Goal: Find specific page/section: Find specific page/section

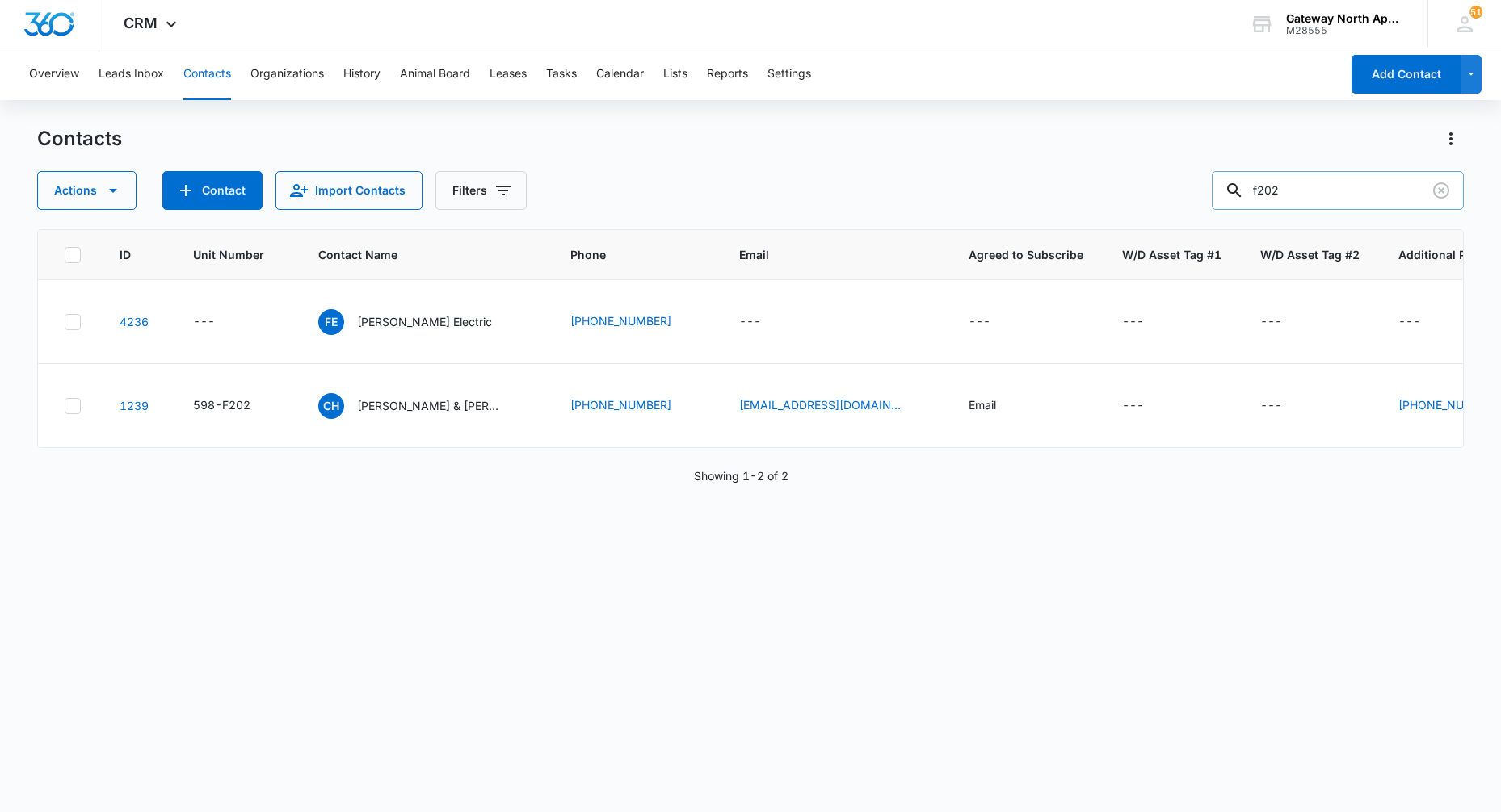
click at [1305, 188] on input "f202" at bounding box center [1338, 190] width 252 height 39
type input "f306"
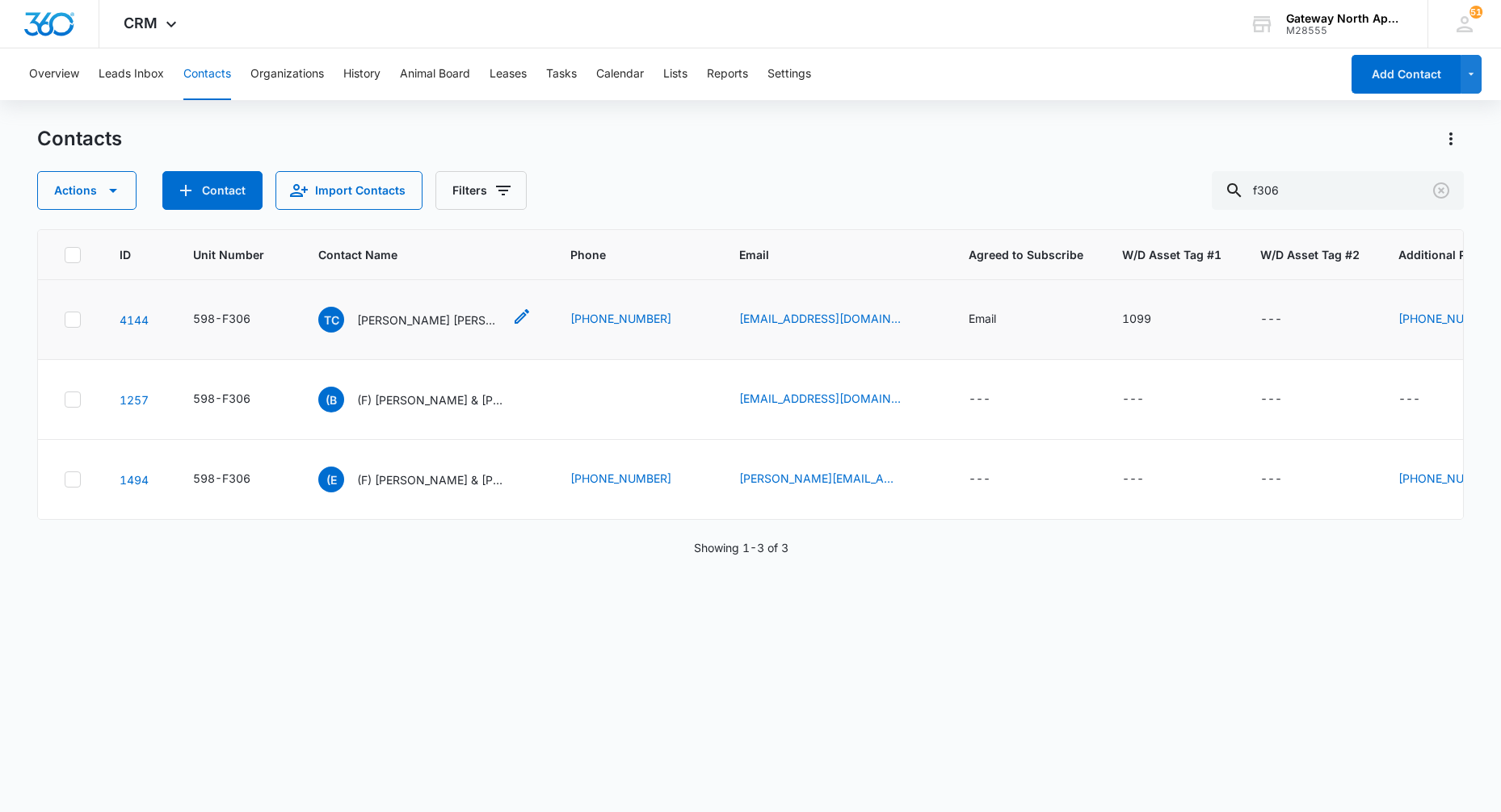
click at [434, 326] on p "[PERSON_NAME] [PERSON_NAME] & [PERSON_NAME]" at bounding box center [430, 320] width 146 height 17
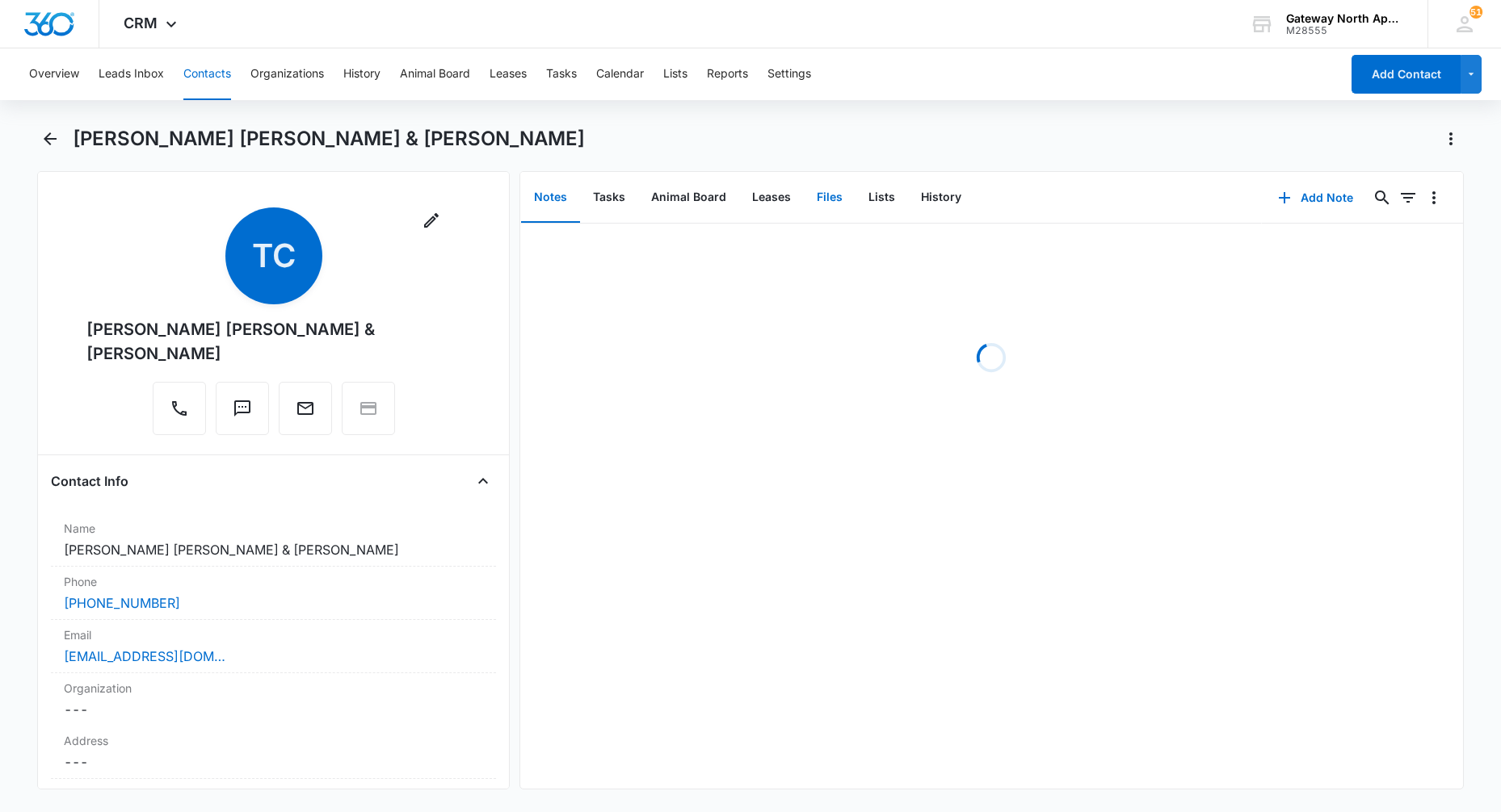
click at [808, 203] on button "Files" at bounding box center [830, 198] width 51 height 50
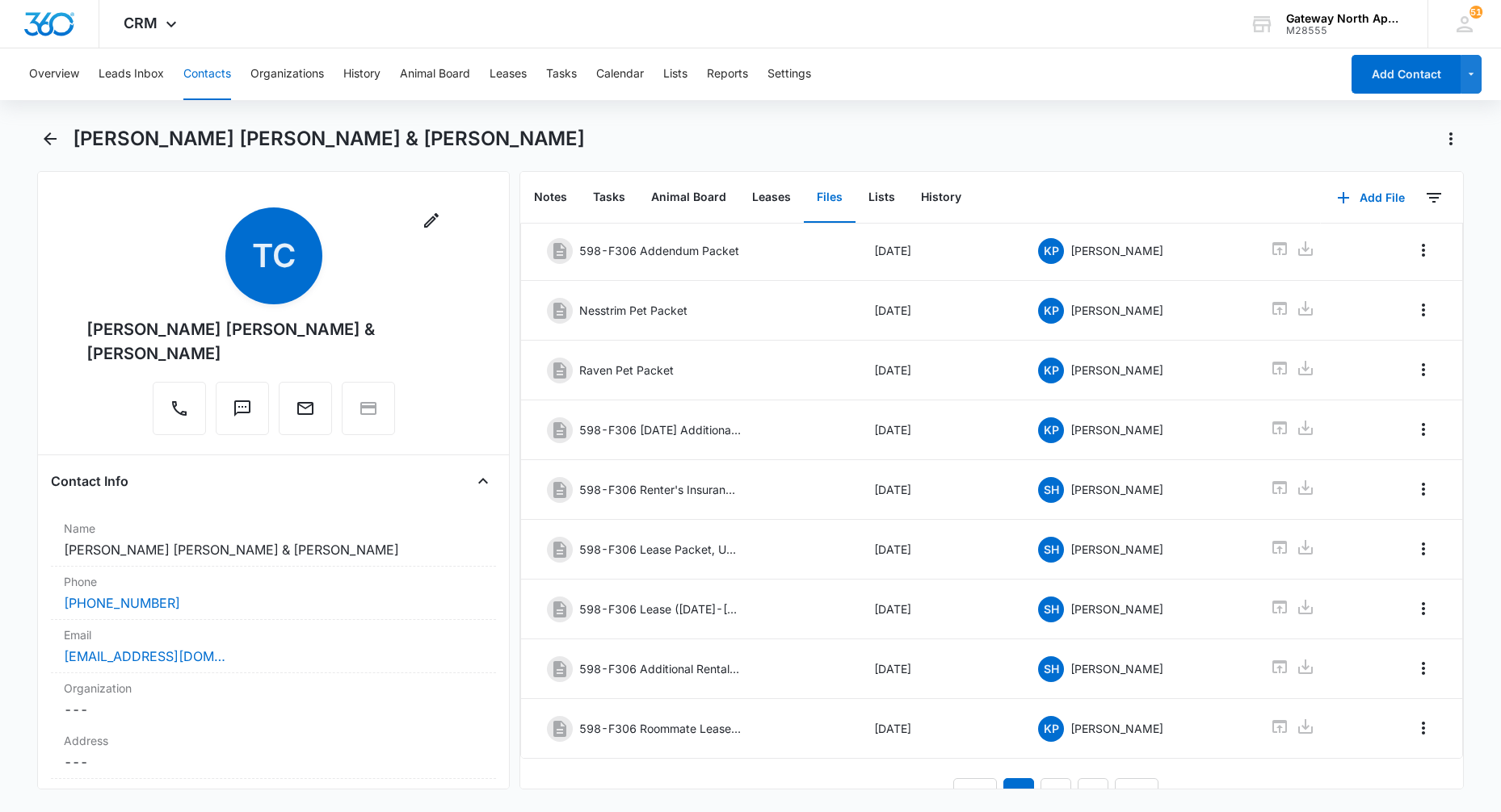
scroll to position [178, 0]
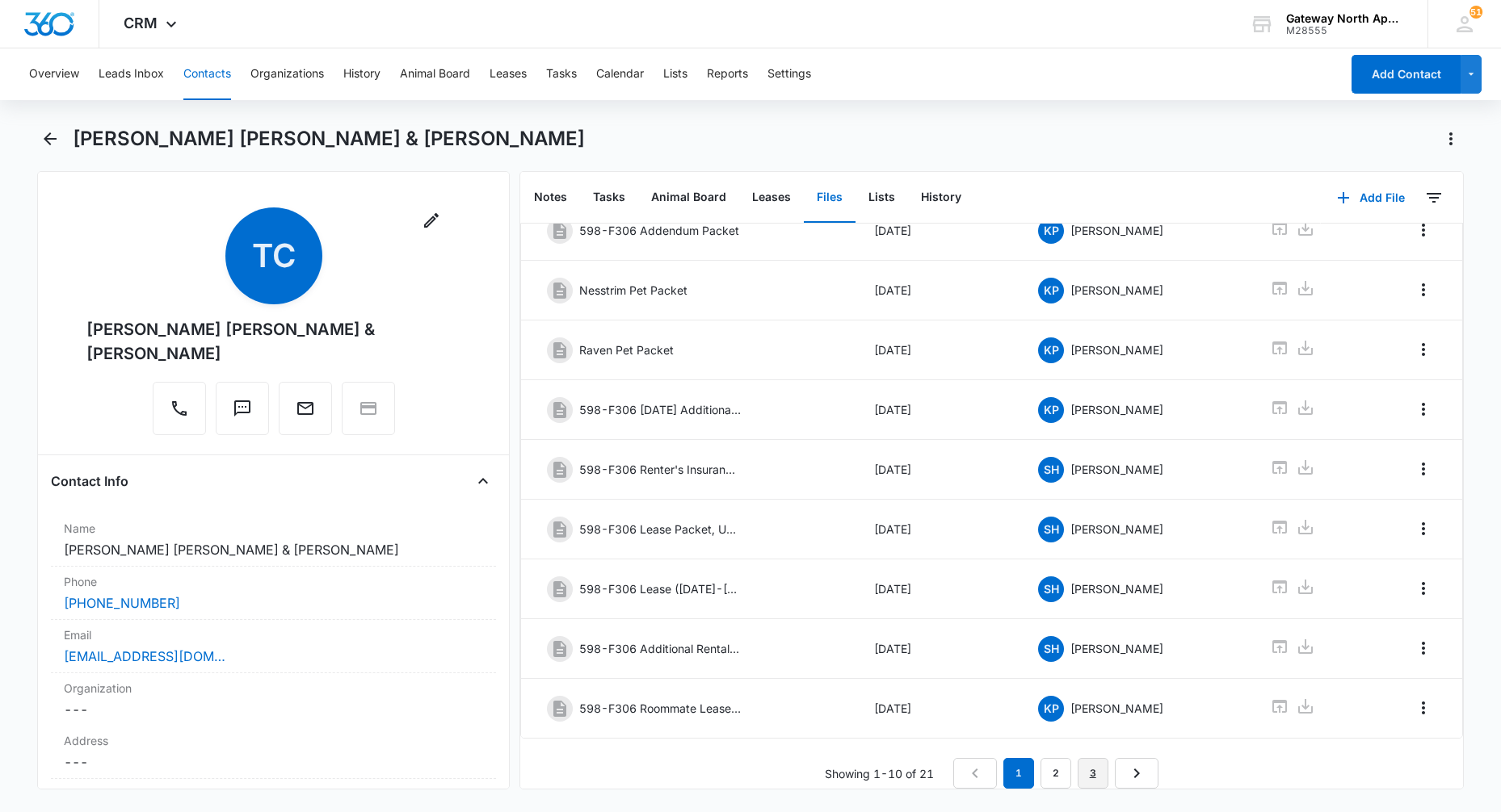
click at [1094, 759] on link "3" at bounding box center [1093, 774] width 30 height 30
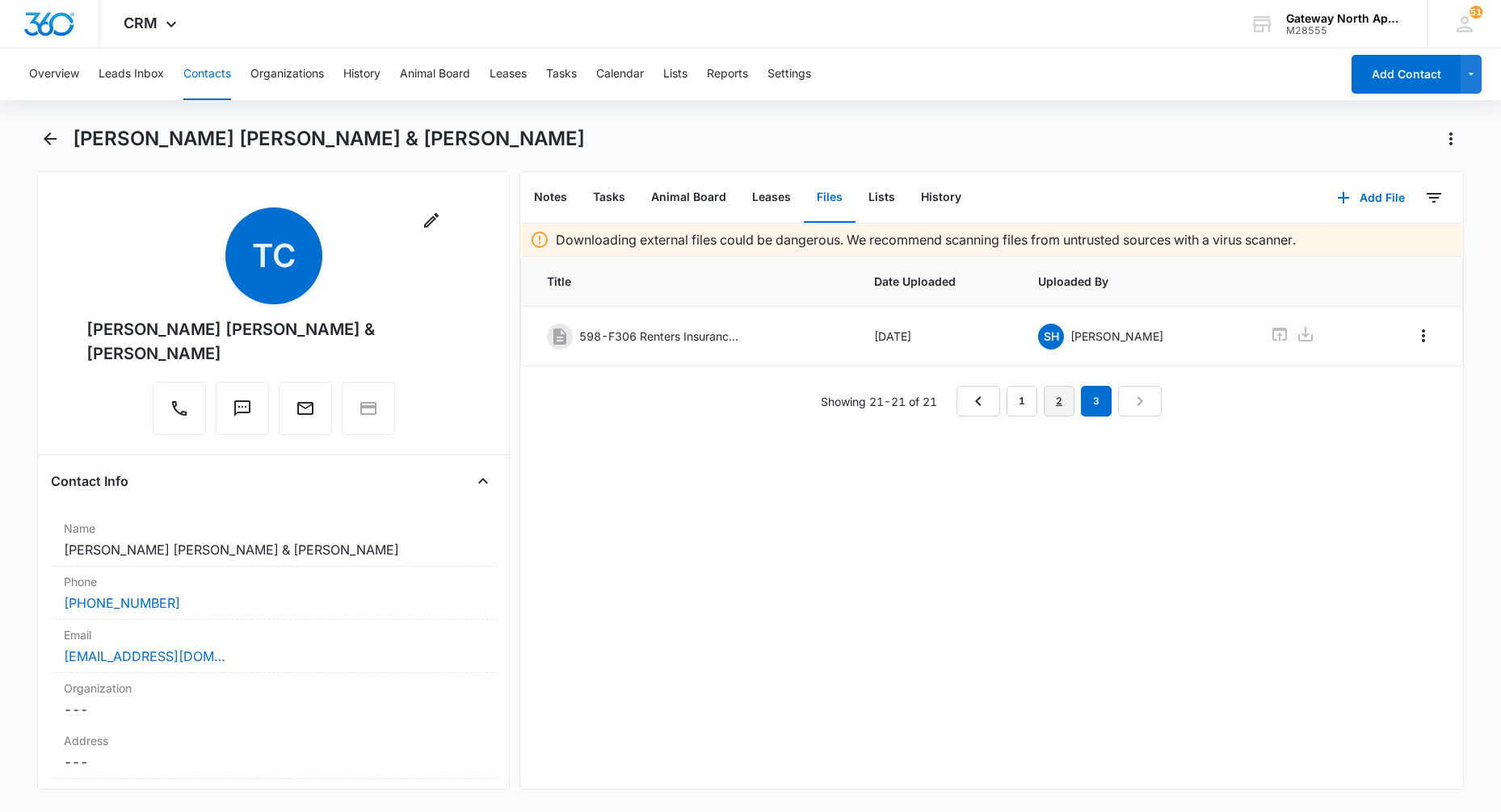
click at [1049, 402] on link "2" at bounding box center [1059, 402] width 30 height 30
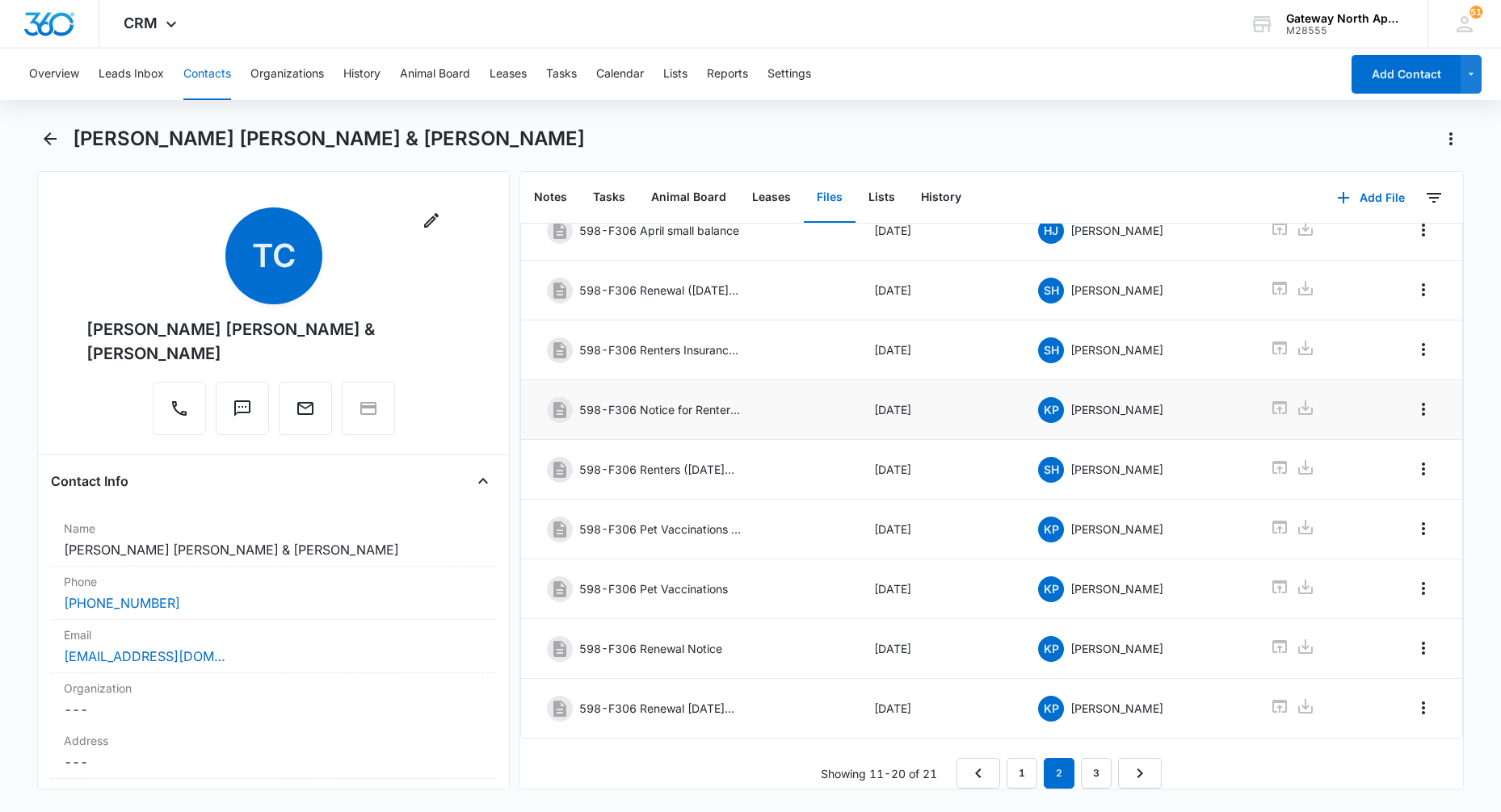
scroll to position [178, 0]
click at [1271, 697] on icon at bounding box center [1280, 706] width 19 height 19
click at [1012, 764] on link "1" at bounding box center [1022, 774] width 30 height 30
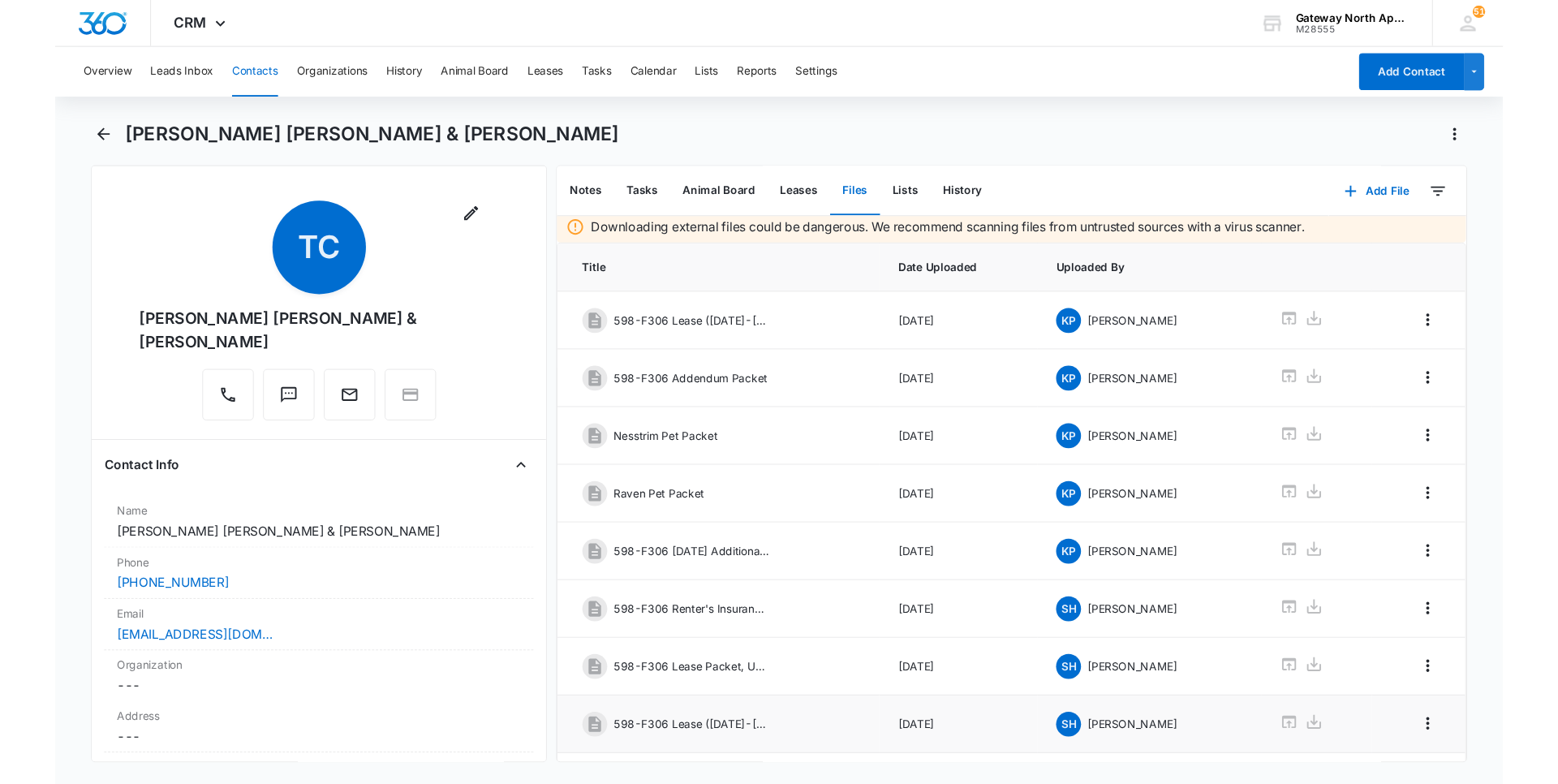
scroll to position [0, 0]
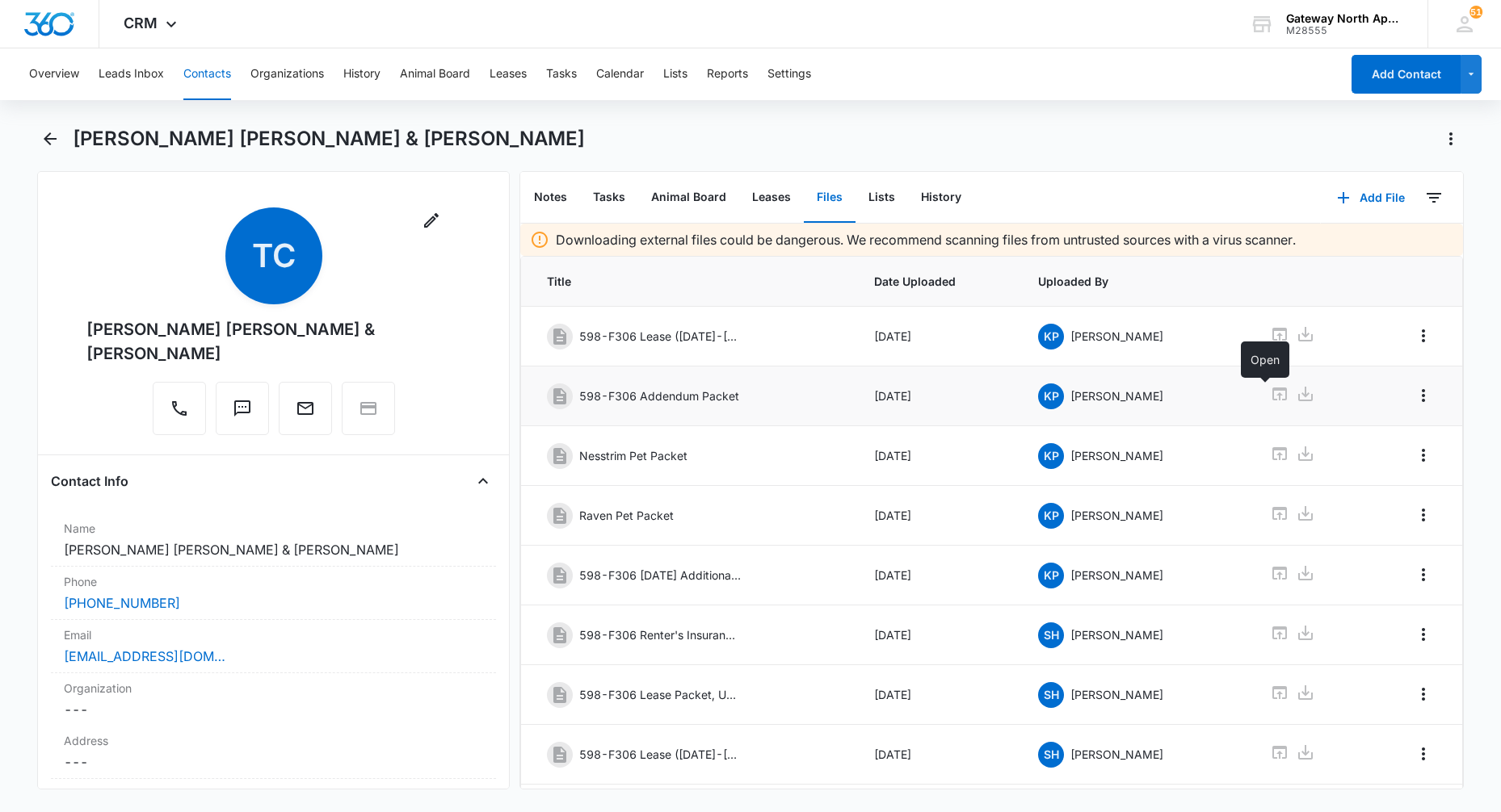
click at [1272, 392] on icon at bounding box center [1279, 394] width 14 height 13
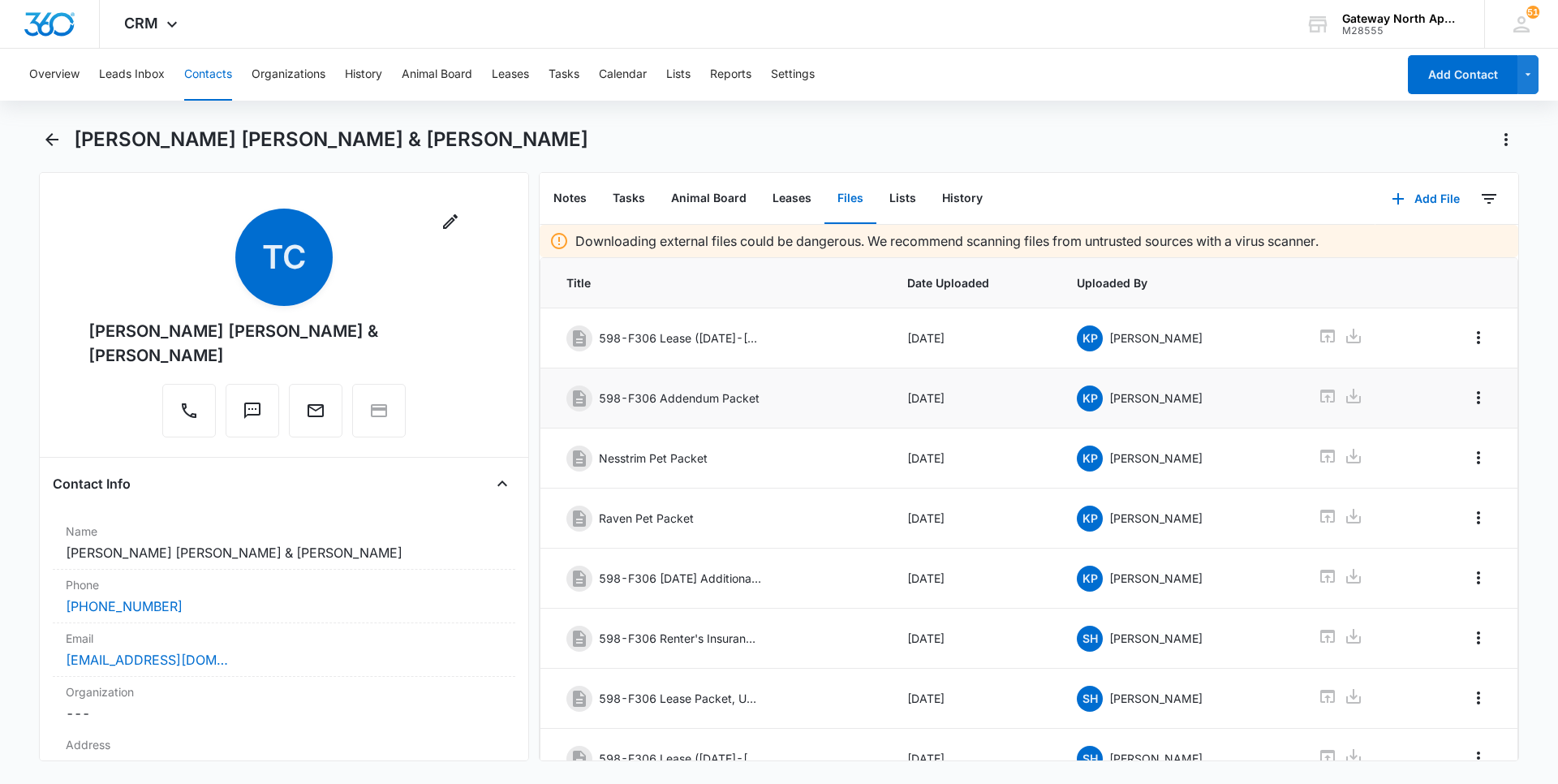
click at [196, 67] on button "Contacts" at bounding box center [208, 75] width 48 height 52
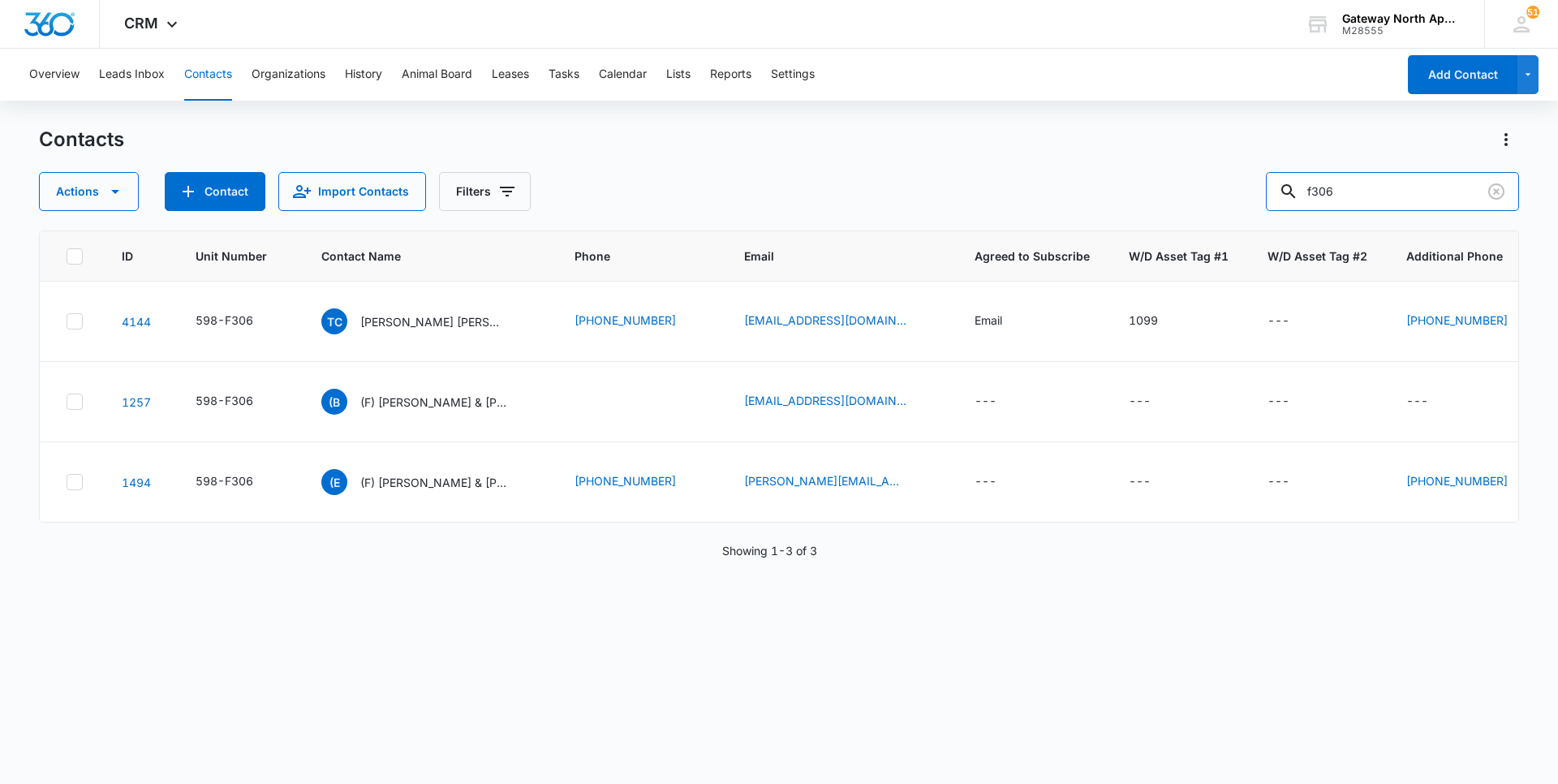
drag, startPoint x: 1408, startPoint y: 199, endPoint x: 1188, endPoint y: 206, distance: 220.1
click at [1188, 206] on div "Actions Contact Import Contacts Filters f306" at bounding box center [779, 191] width 1480 height 39
click at [910, 163] on div "Contacts Actions Contact Import Contacts Filters f306" at bounding box center [779, 168] width 1480 height 84
click at [418, 321] on p "[PERSON_NAME] [PERSON_NAME] & [PERSON_NAME]" at bounding box center [433, 321] width 146 height 17
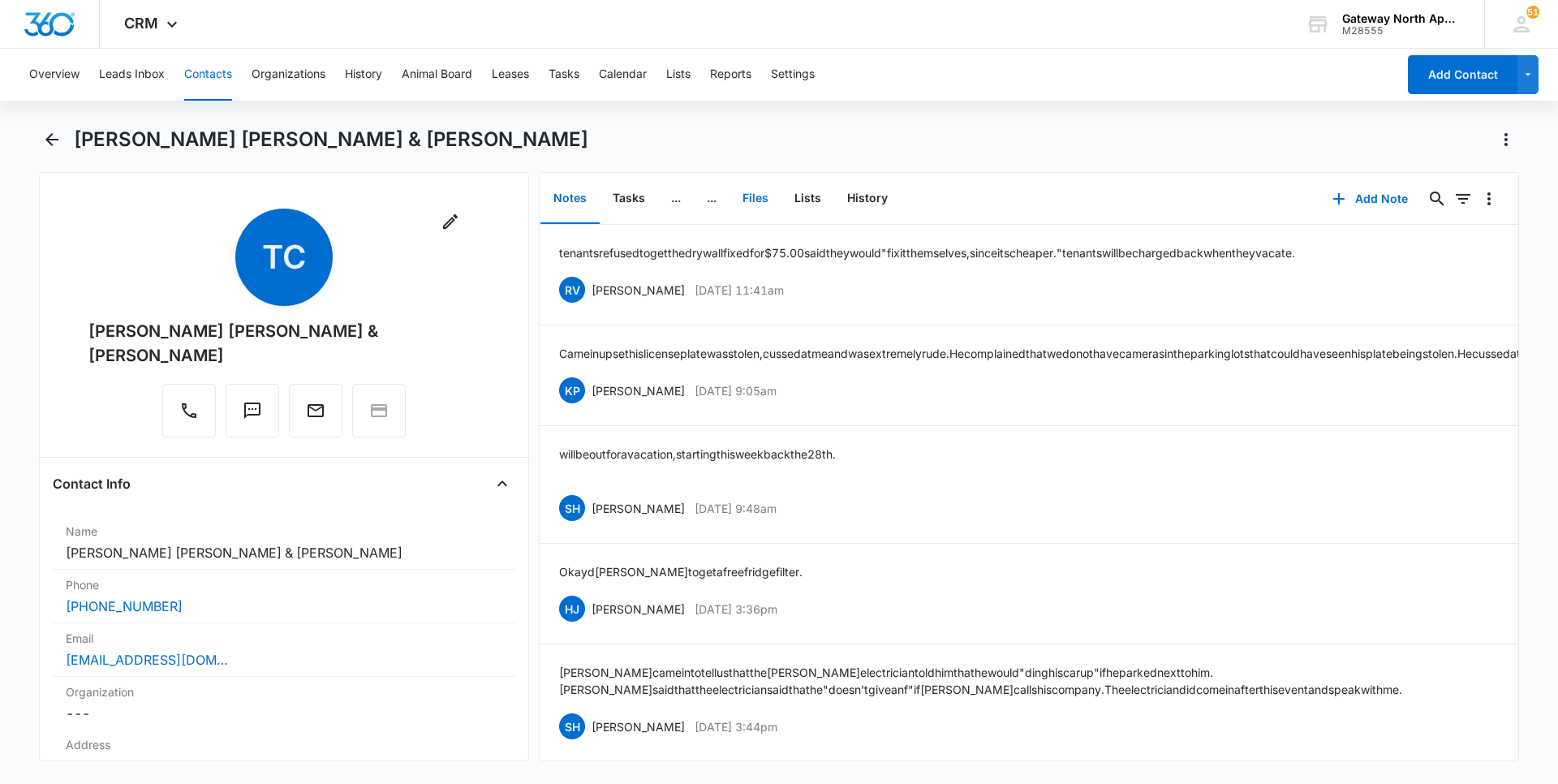
click at [754, 201] on button "Files" at bounding box center [756, 199] width 52 height 51
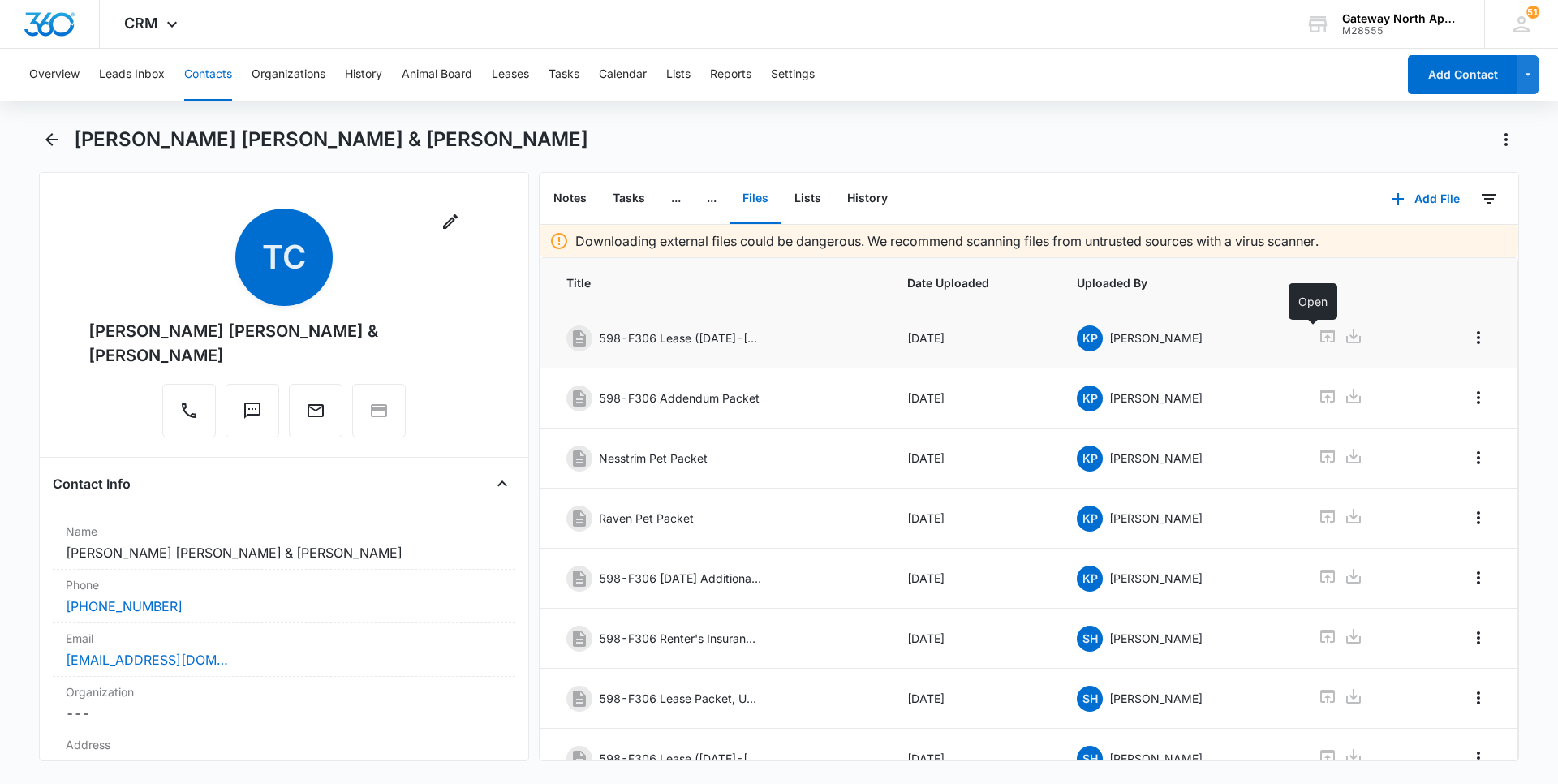
click at [1320, 333] on icon at bounding box center [1327, 336] width 14 height 13
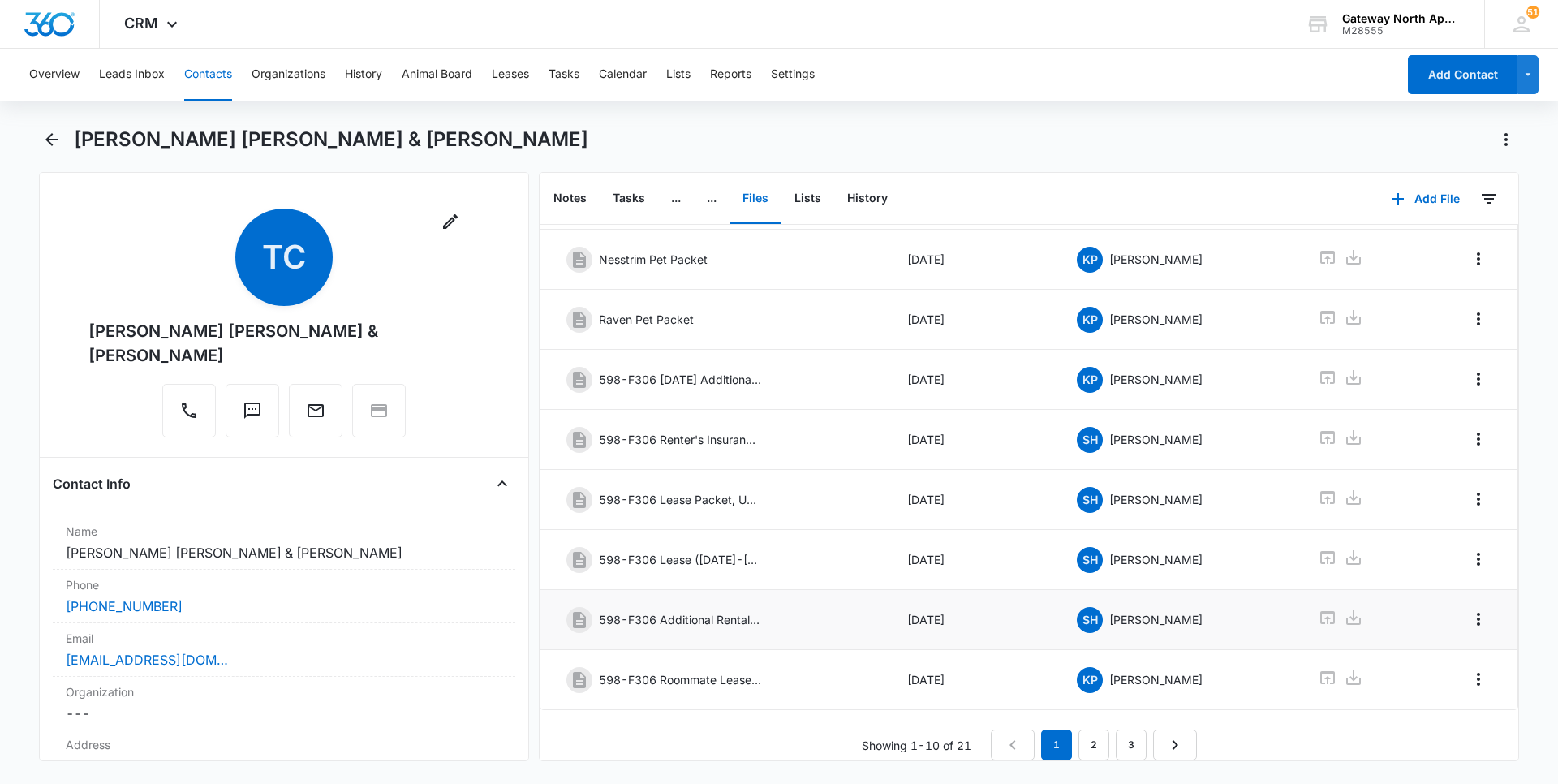
scroll to position [211, 0]
click at [1089, 738] on link "2" at bounding box center [1093, 745] width 31 height 31
click at [1318, 668] on icon at bounding box center [1328, 677] width 19 height 19
click at [1137, 735] on link "3" at bounding box center [1134, 745] width 31 height 31
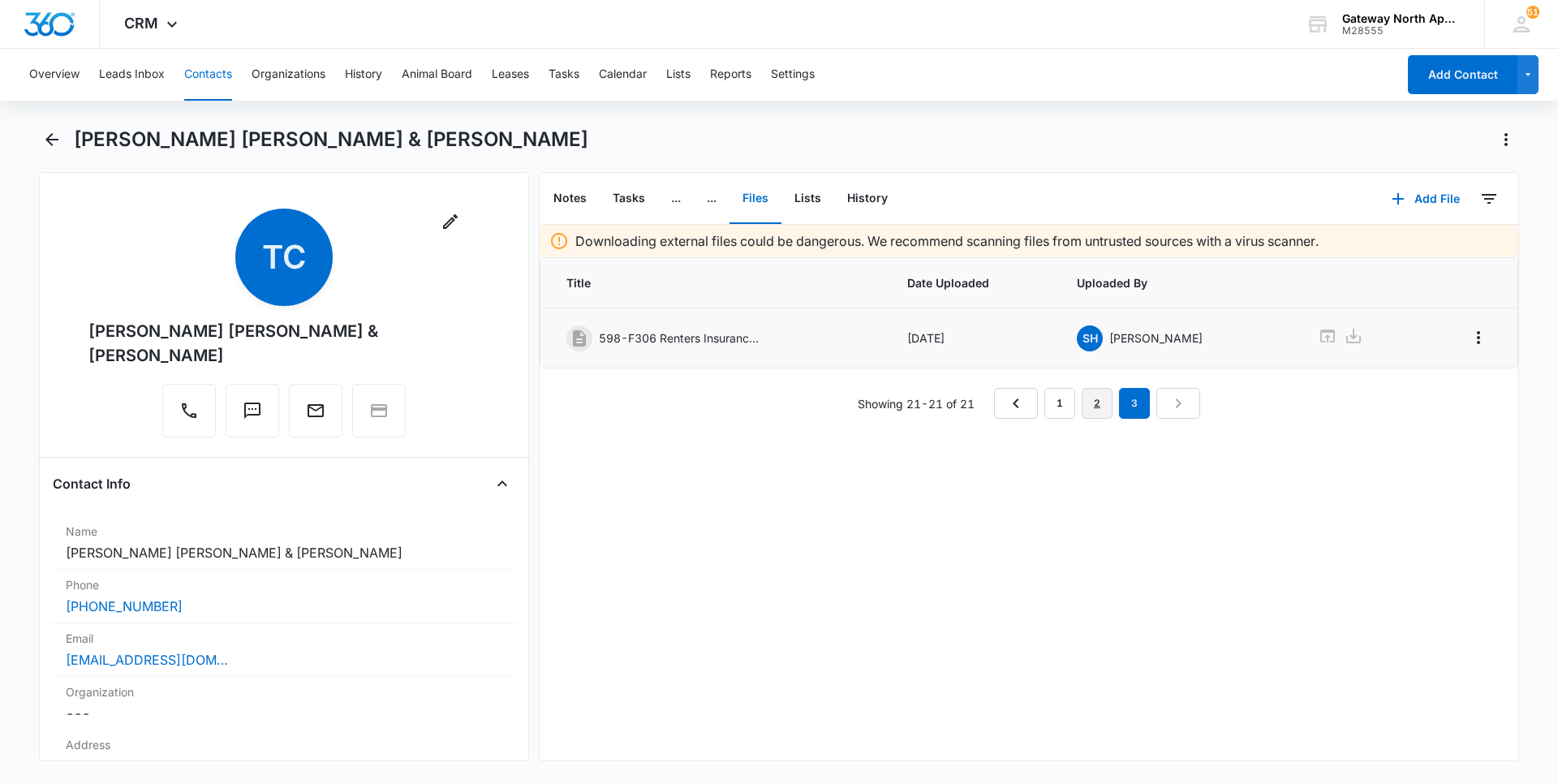
click at [1087, 403] on link "2" at bounding box center [1097, 403] width 31 height 31
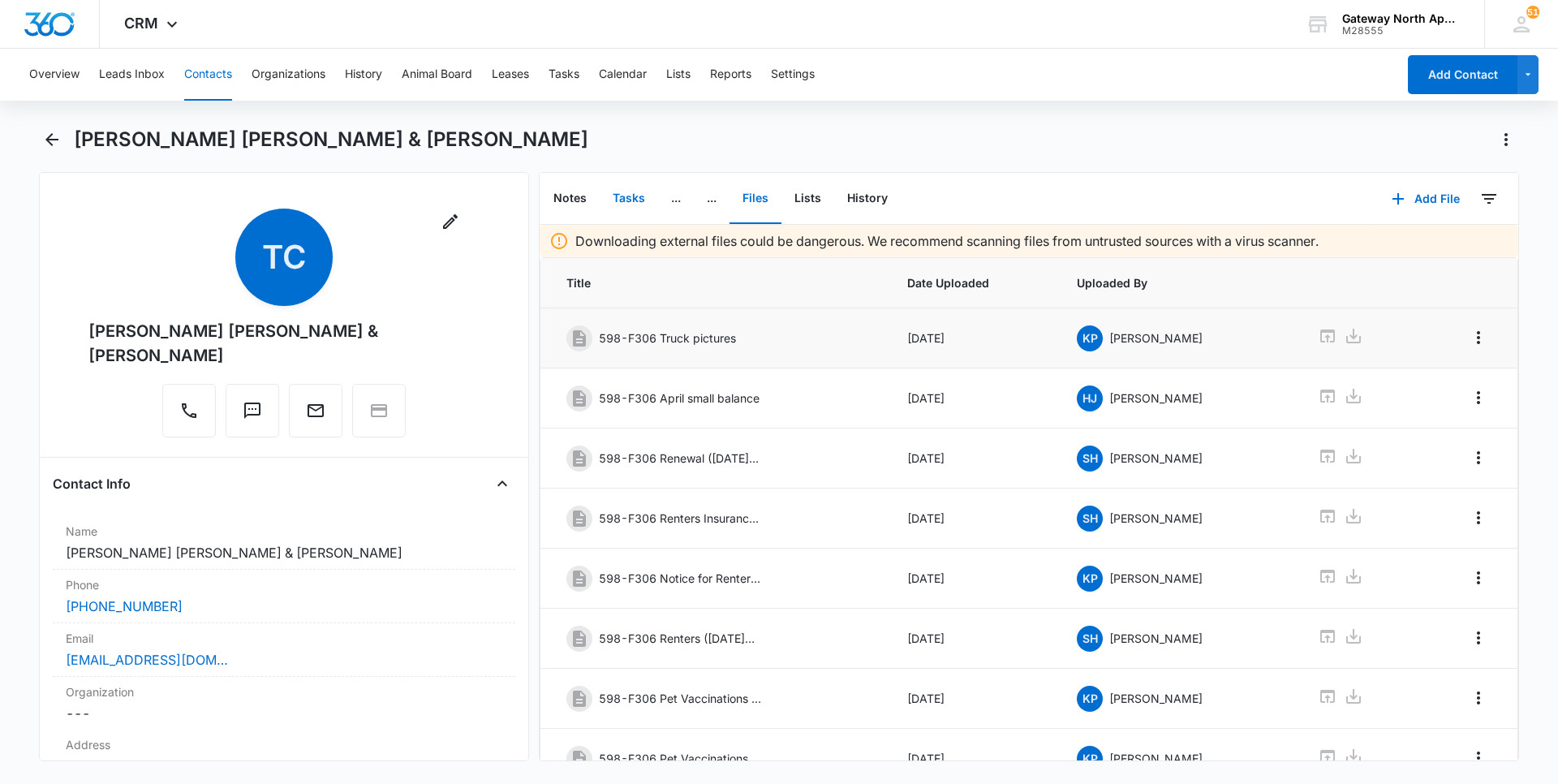
click at [621, 218] on button "Tasks" at bounding box center [628, 199] width 58 height 51
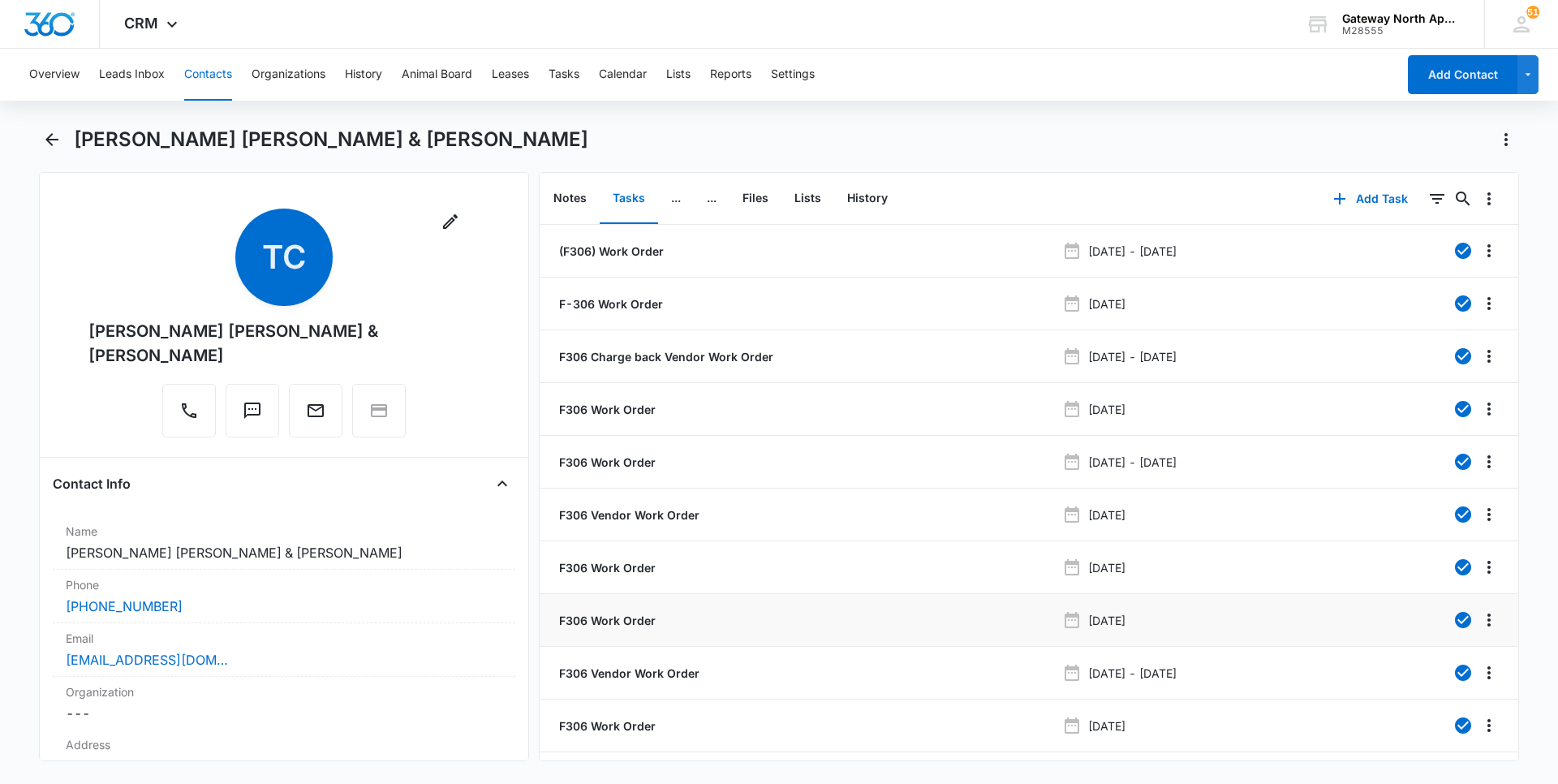
scroll to position [54, 0]
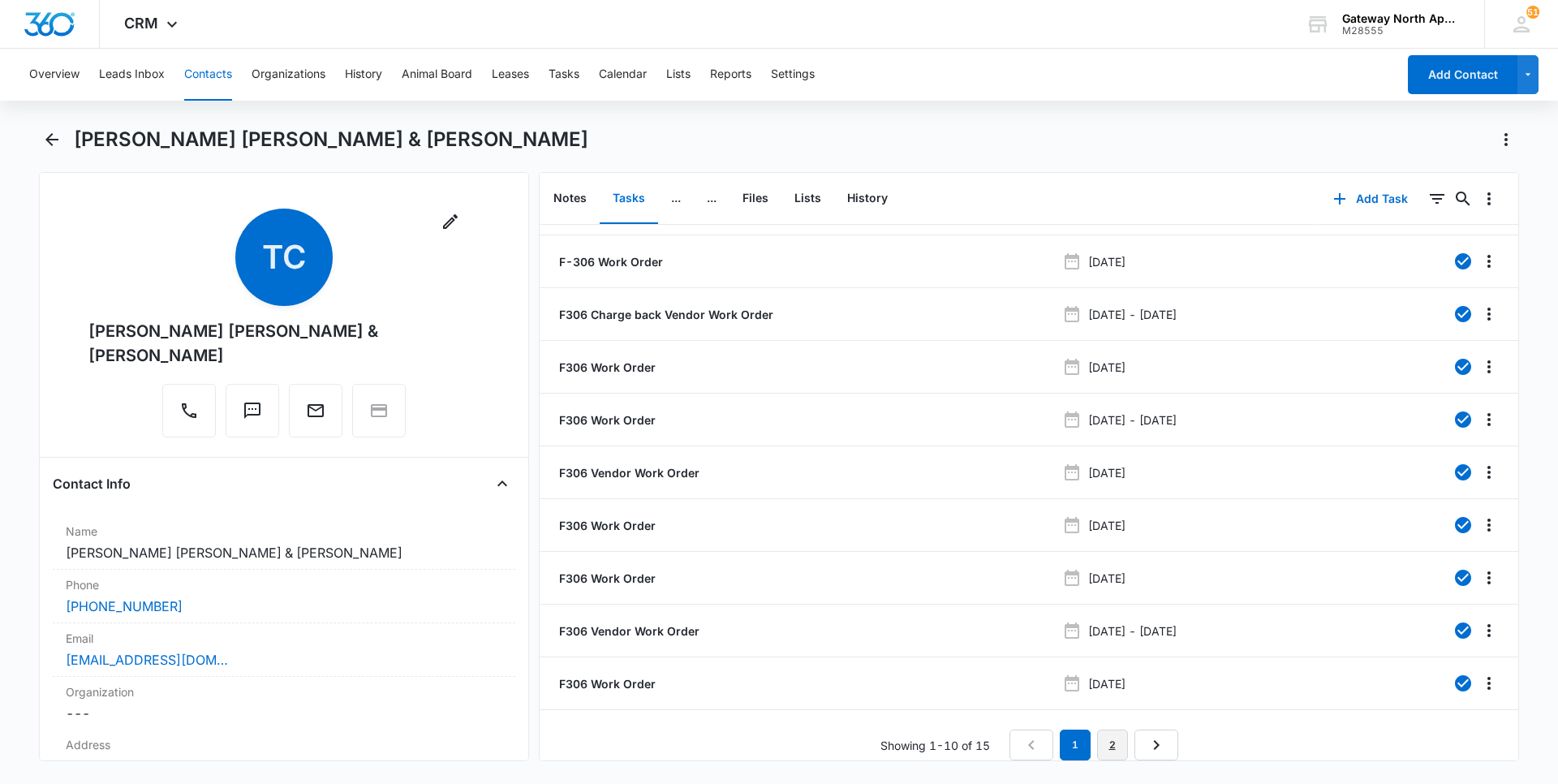
click at [1105, 731] on link "2" at bounding box center [1112, 745] width 31 height 31
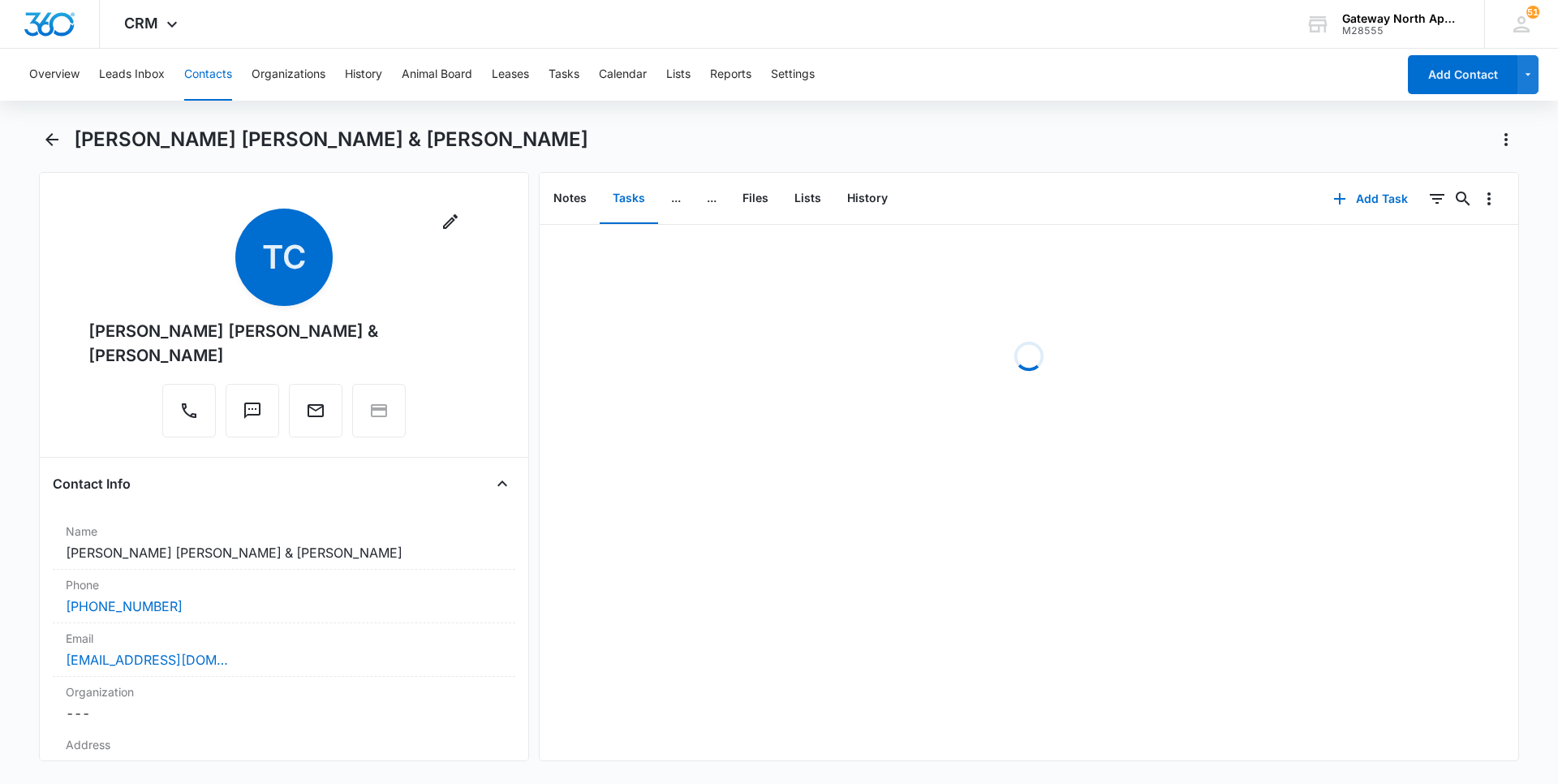
scroll to position [0, 0]
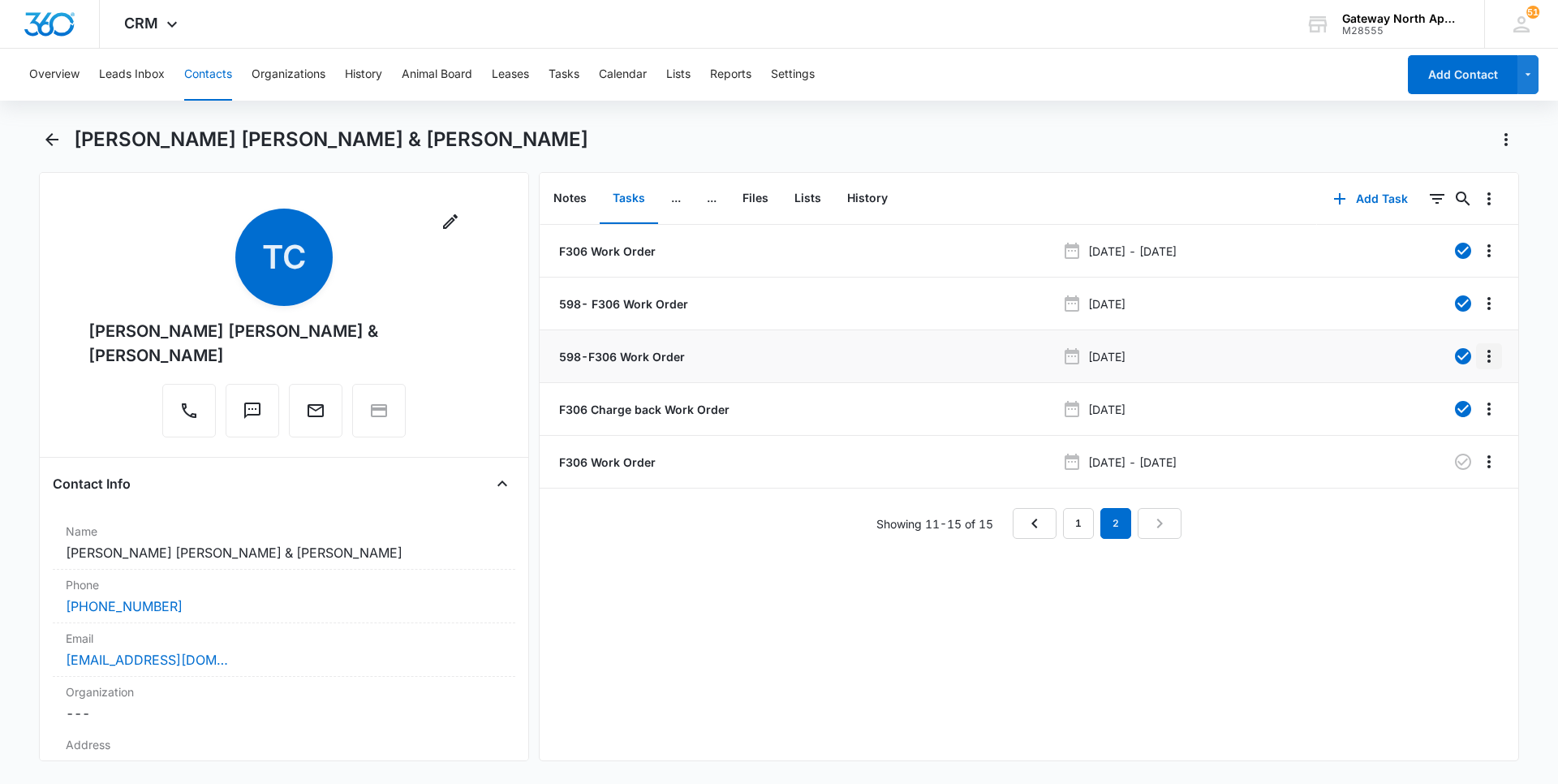
click at [1476, 367] on button "Overflow Menu" at bounding box center [1488, 356] width 26 height 26
click at [1086, 382] on li "F306 Charge back Work Order [DATE]" at bounding box center [1028, 408] width 978 height 53
click at [1089, 360] on p "[DATE]" at bounding box center [1107, 357] width 37 height 17
click at [591, 354] on p "598-F306 Work Order" at bounding box center [620, 357] width 129 height 17
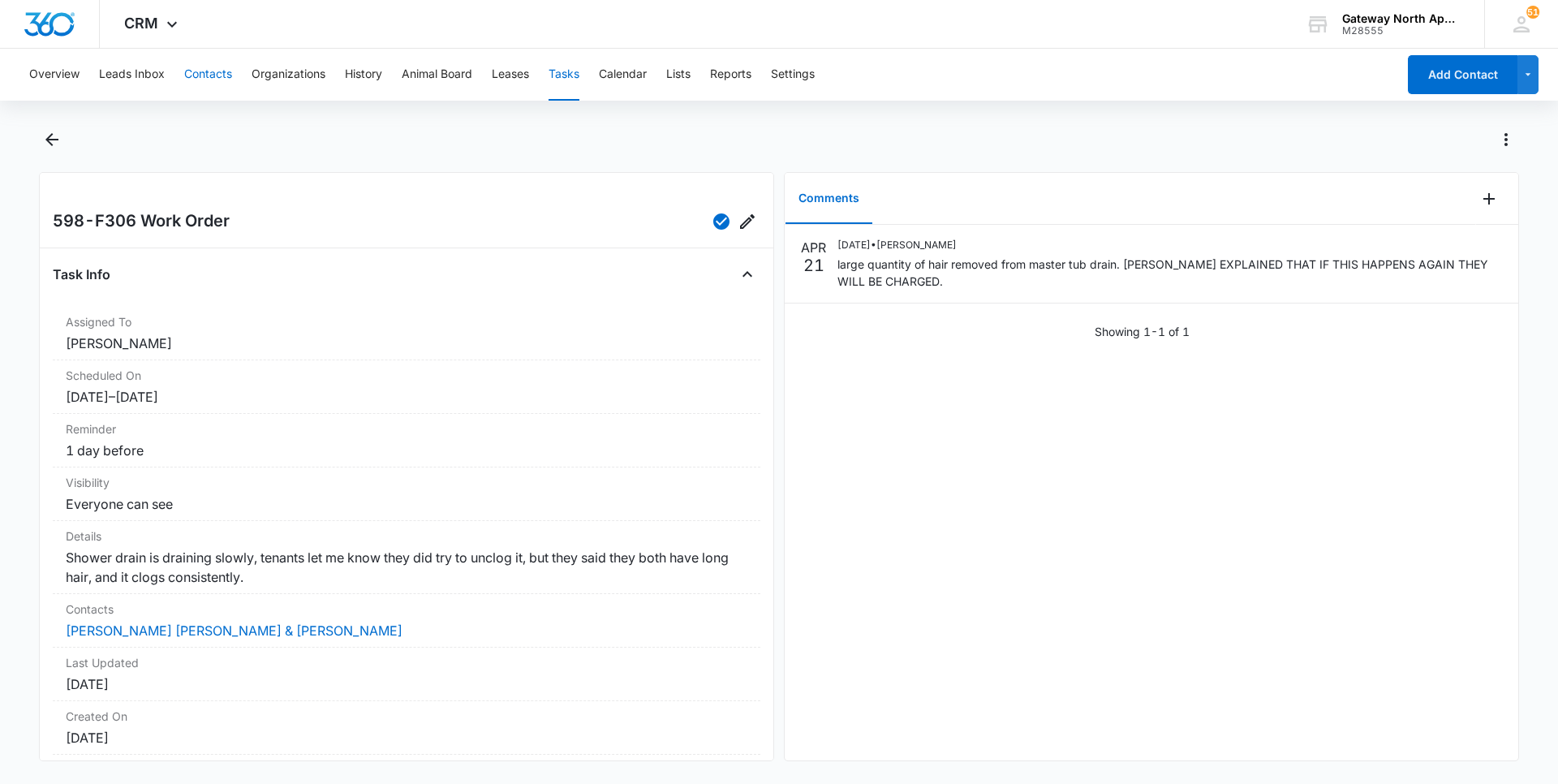
click at [202, 74] on button "Contacts" at bounding box center [208, 75] width 48 height 52
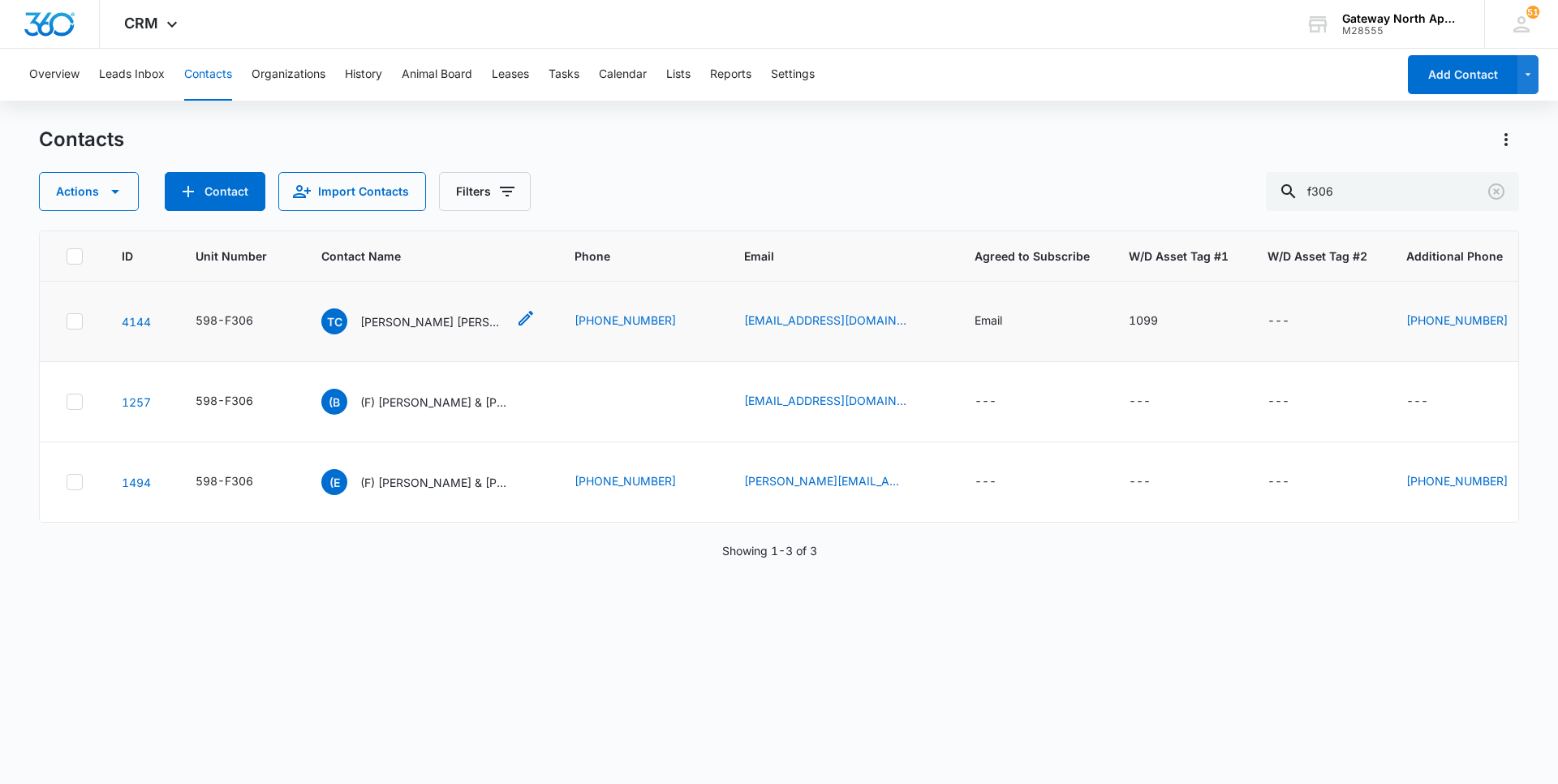
click at [377, 318] on p "[PERSON_NAME] [PERSON_NAME] & [PERSON_NAME]" at bounding box center [433, 321] width 146 height 17
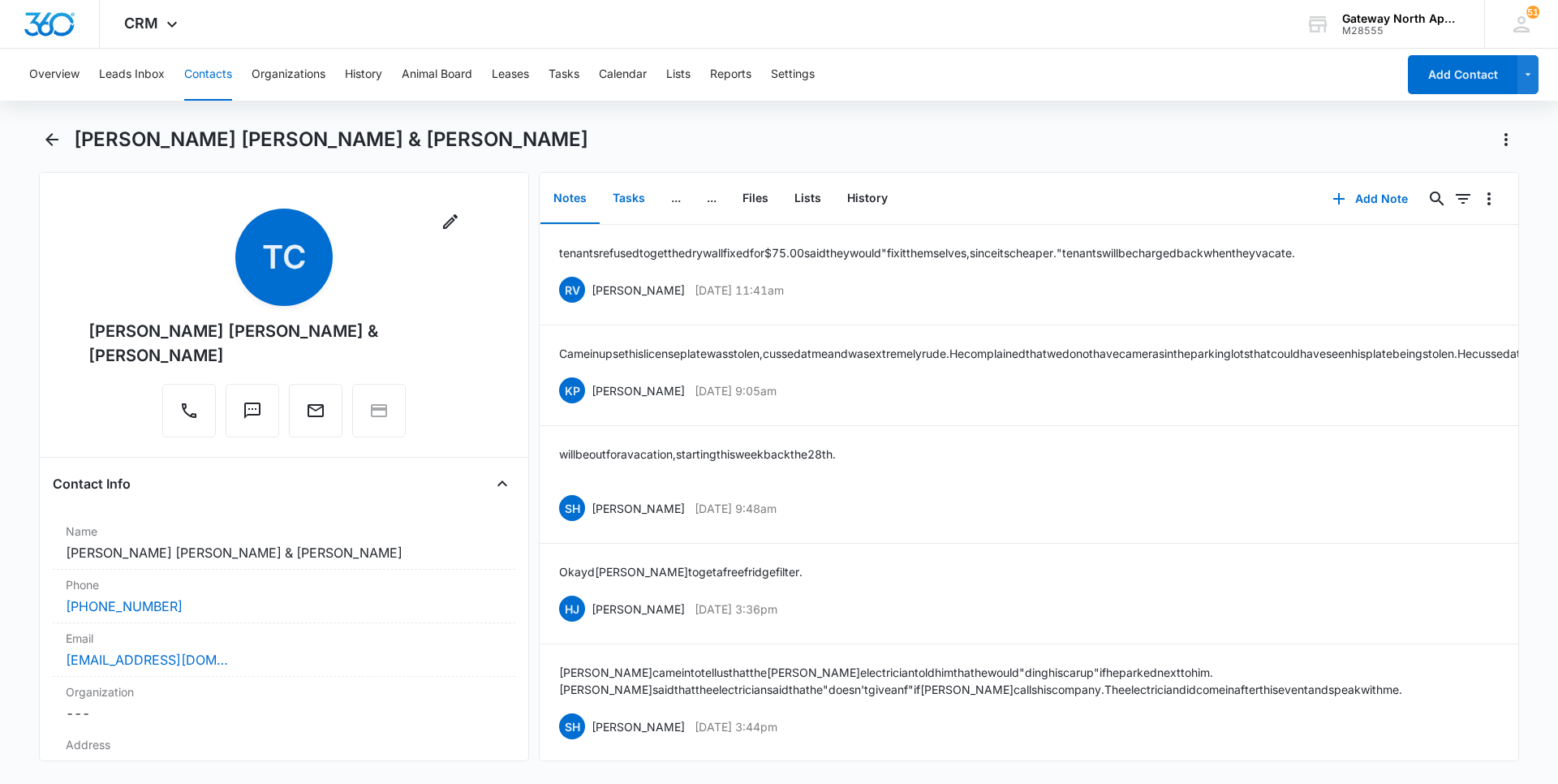
click at [652, 190] on button "Tasks" at bounding box center [628, 199] width 58 height 51
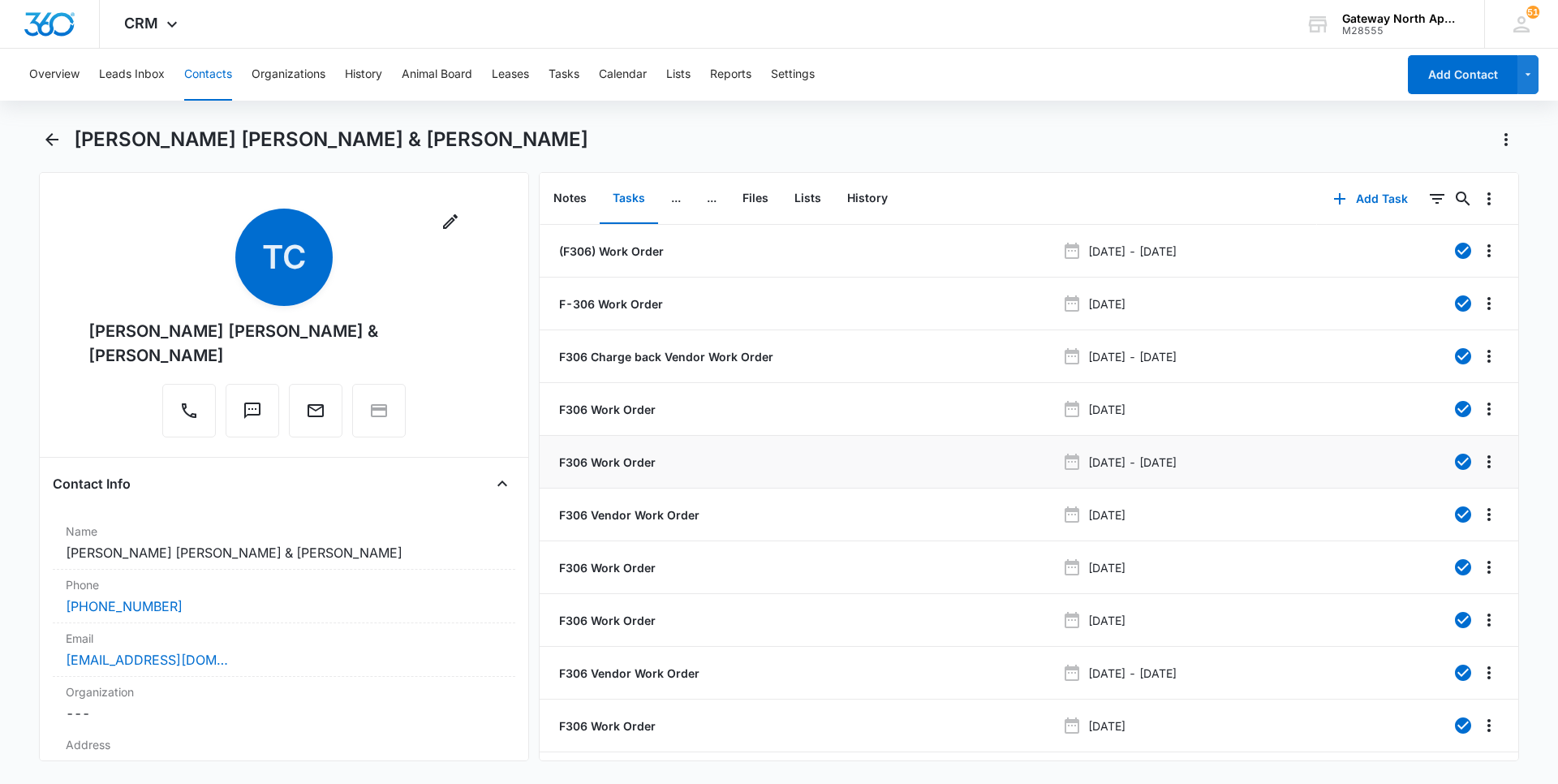
scroll to position [54, 0]
